Goal: Transaction & Acquisition: Purchase product/service

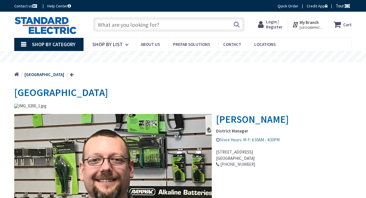
type input "chōme-[STREET_ADDRESS]"
click at [60, 44] on span "Shop By Category" at bounding box center [54, 44] width 44 height 7
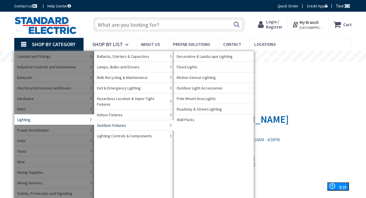
click at [108, 123] on span "Outdoor Fixtures" at bounding box center [111, 126] width 29 height 6
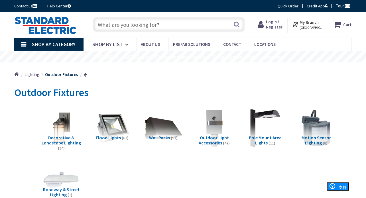
click at [4, 72] on div "Home Lighting Outdoor Fixtures" at bounding box center [183, 72] width 366 height 20
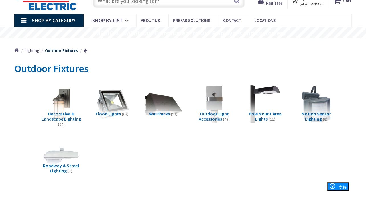
scroll to position [57, 0]
